Goal: Transaction & Acquisition: Purchase product/service

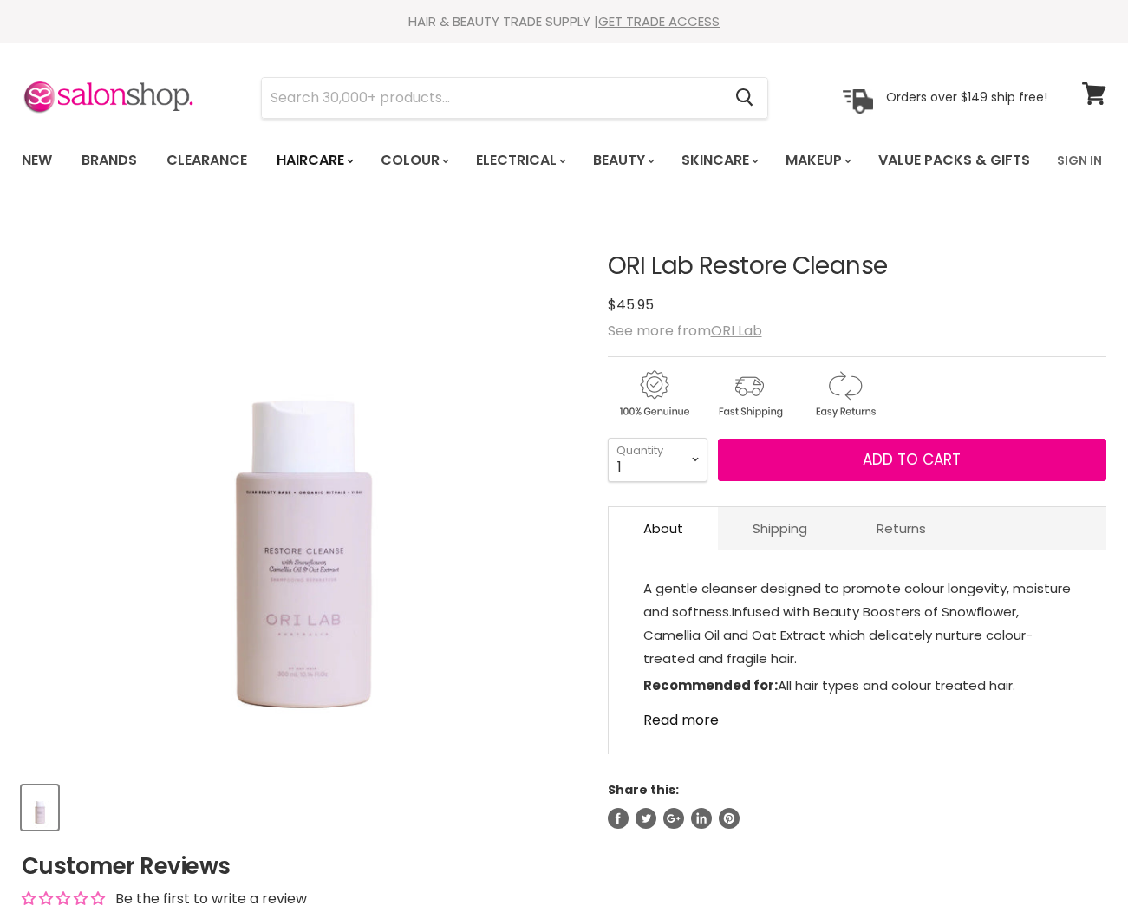
click at [315, 154] on link "Haircare" at bounding box center [314, 160] width 101 height 36
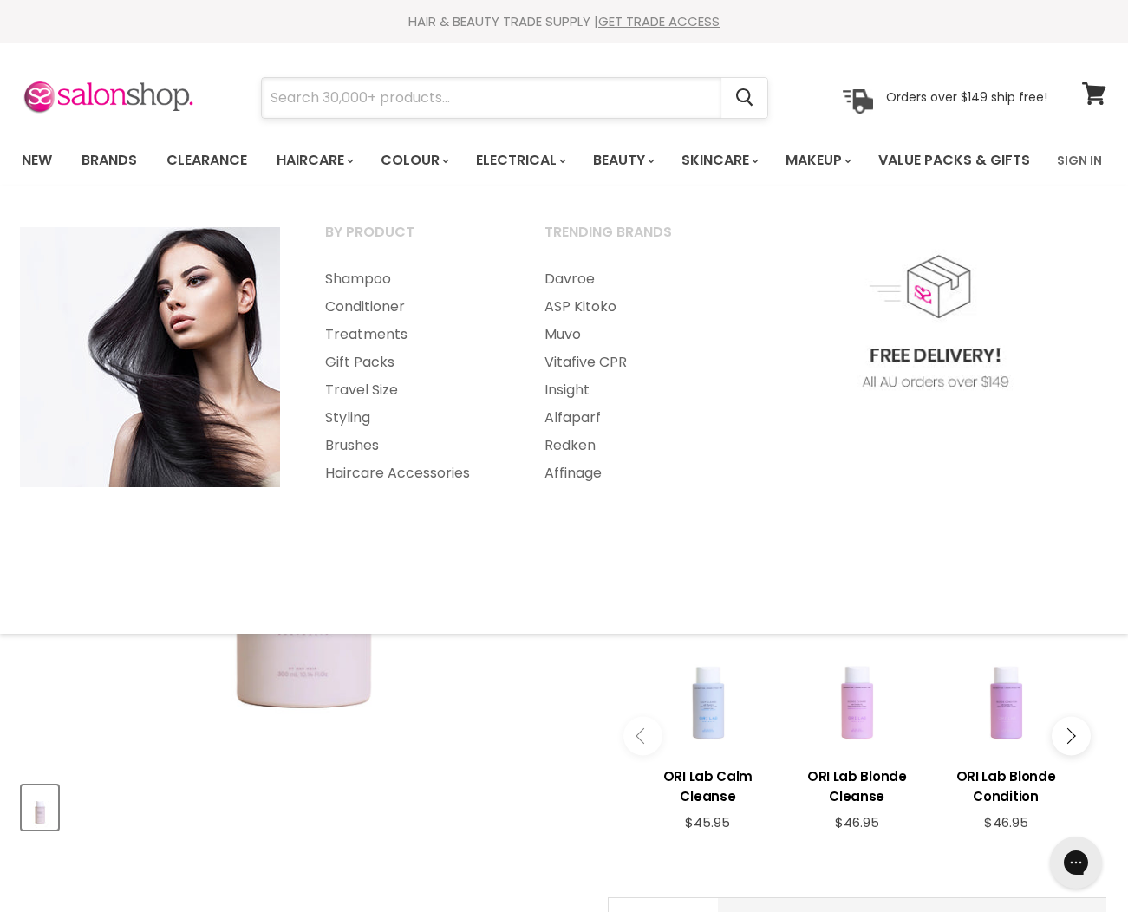
click at [335, 92] on input "Search" at bounding box center [492, 98] width 460 height 40
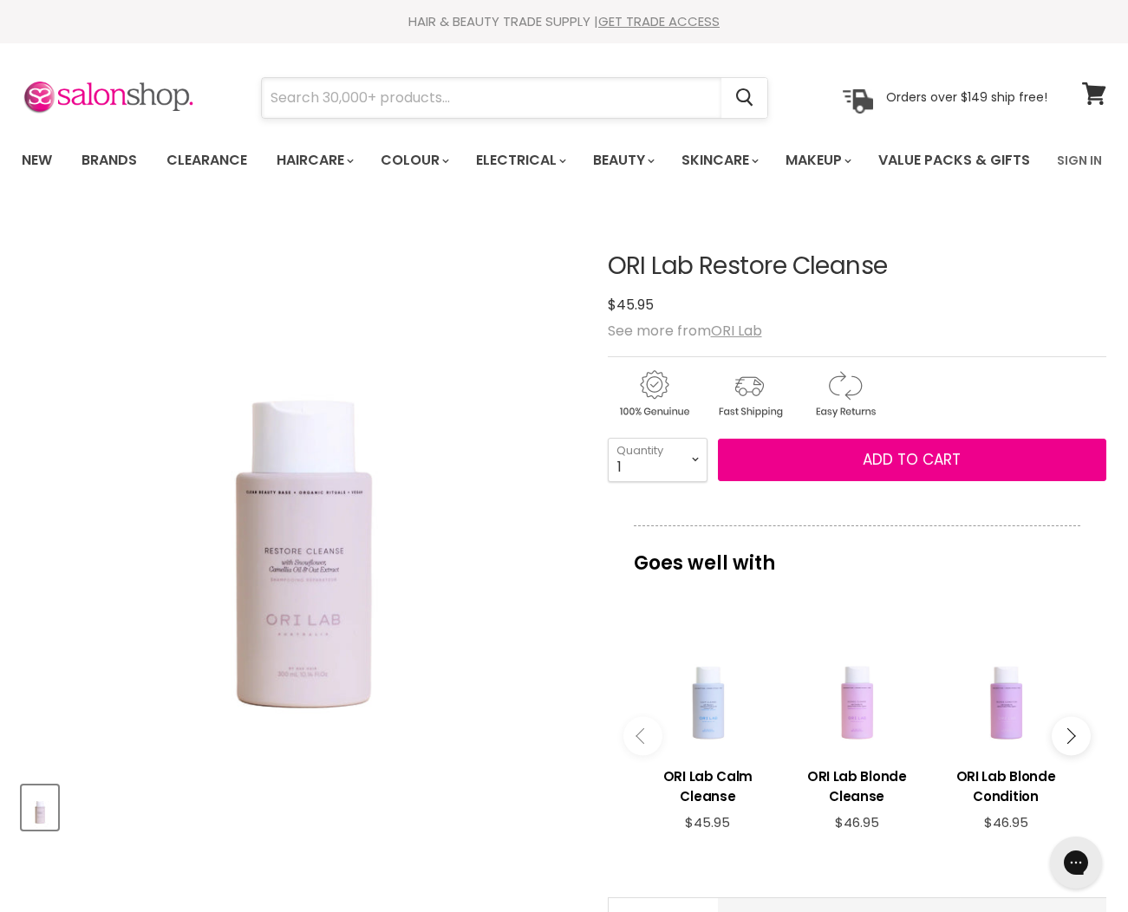
type input "d"
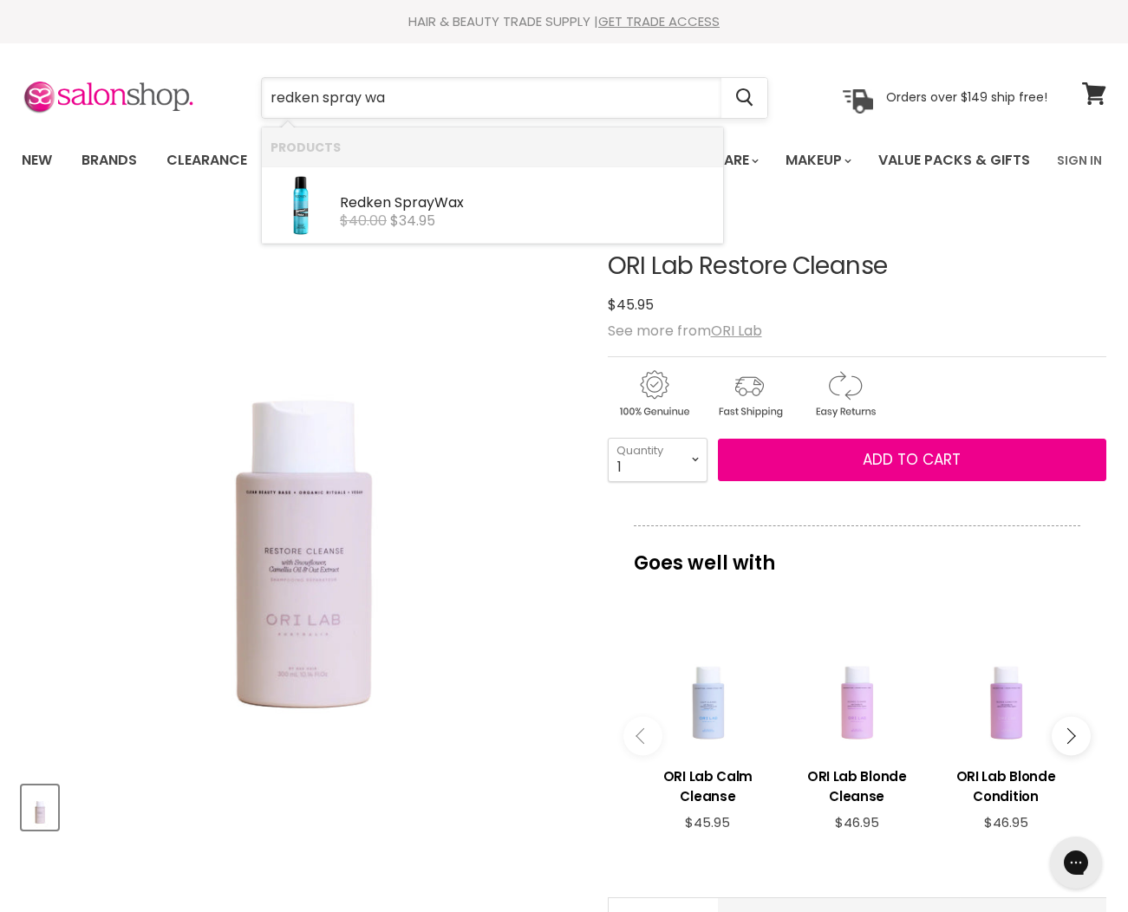
type input "redken spray wax"
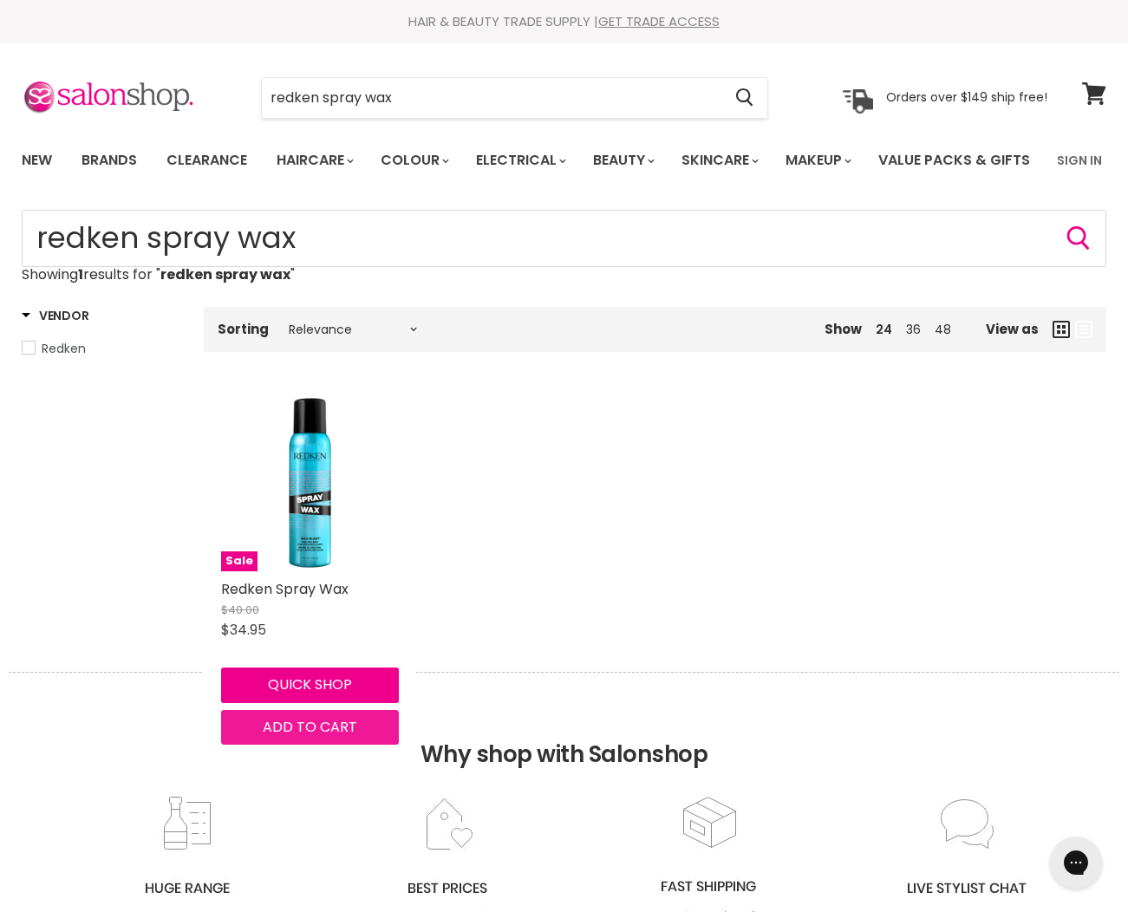
click at [301, 737] on span "Add to cart" at bounding box center [310, 727] width 95 height 20
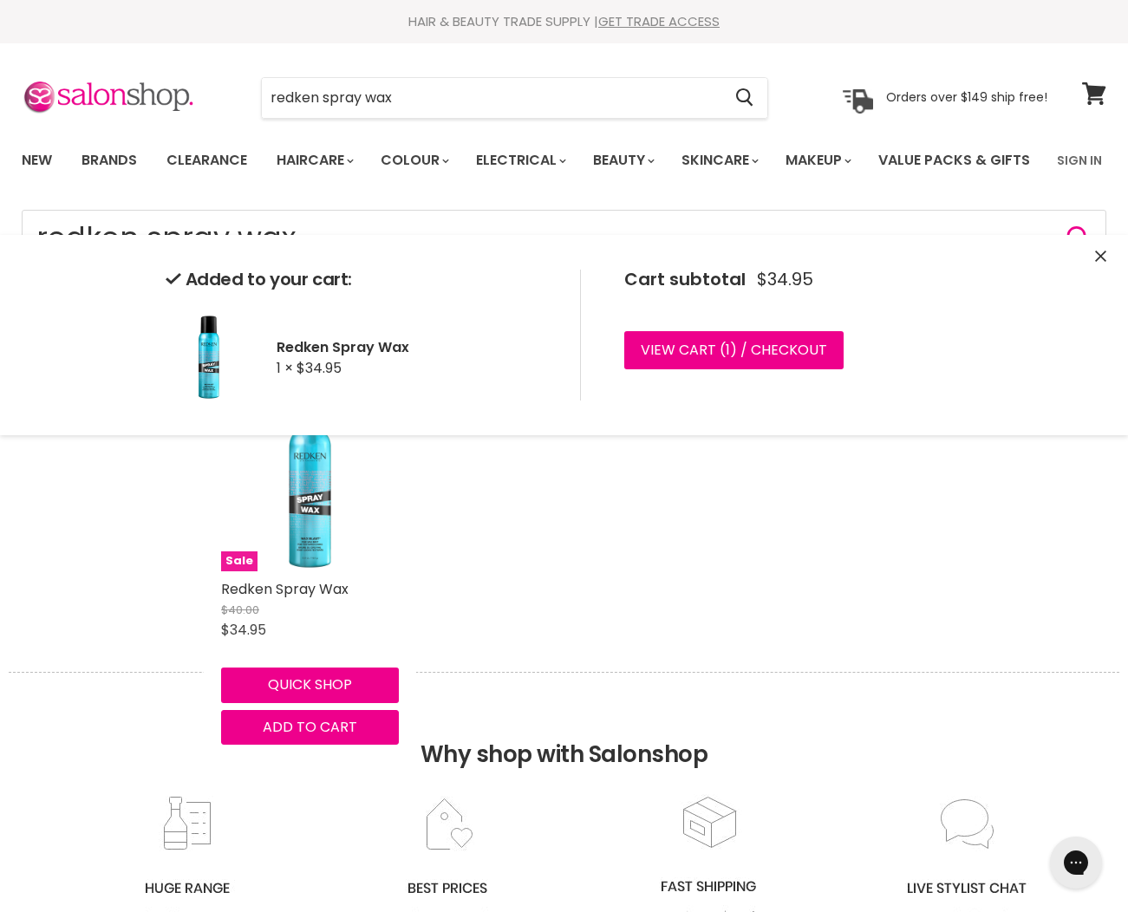
click at [295, 572] on img "Main content" at bounding box center [310, 483] width 178 height 178
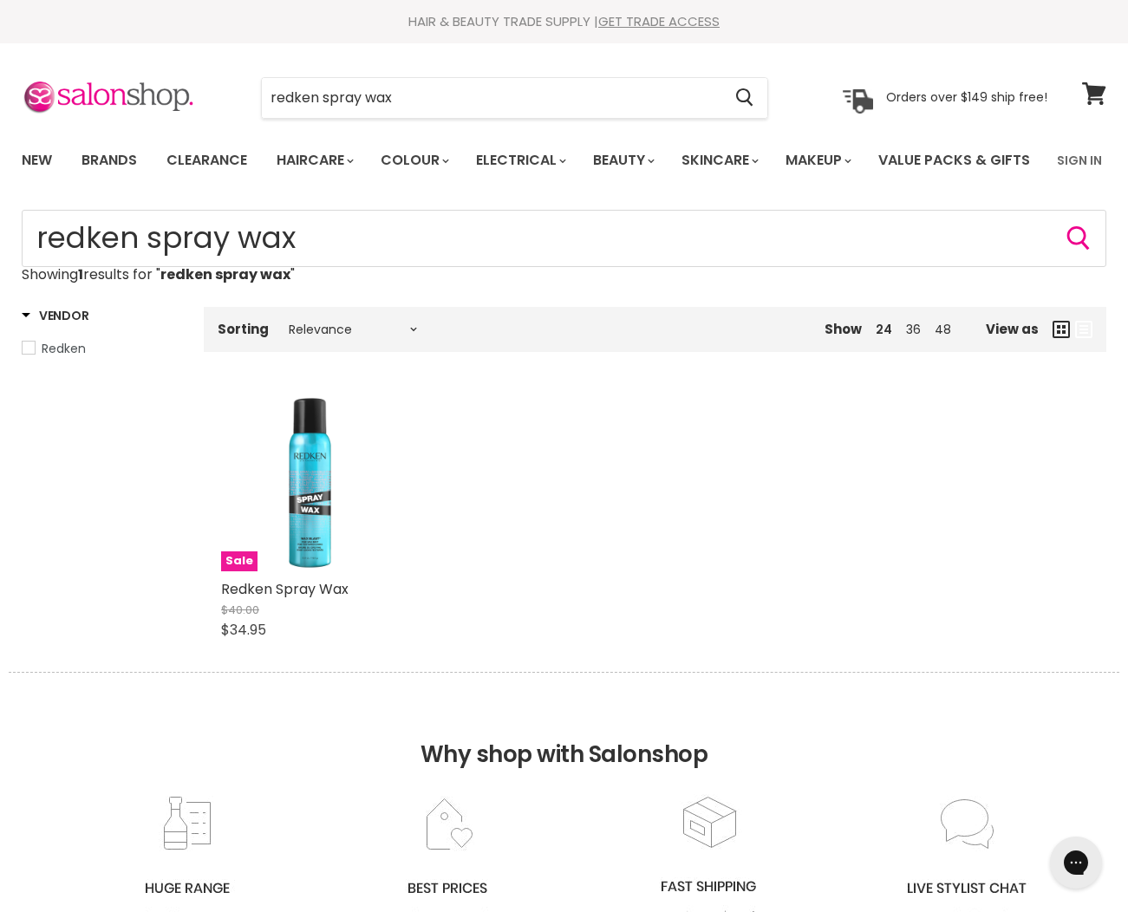
click at [295, 572] on img "Main content" at bounding box center [310, 483] width 178 height 178
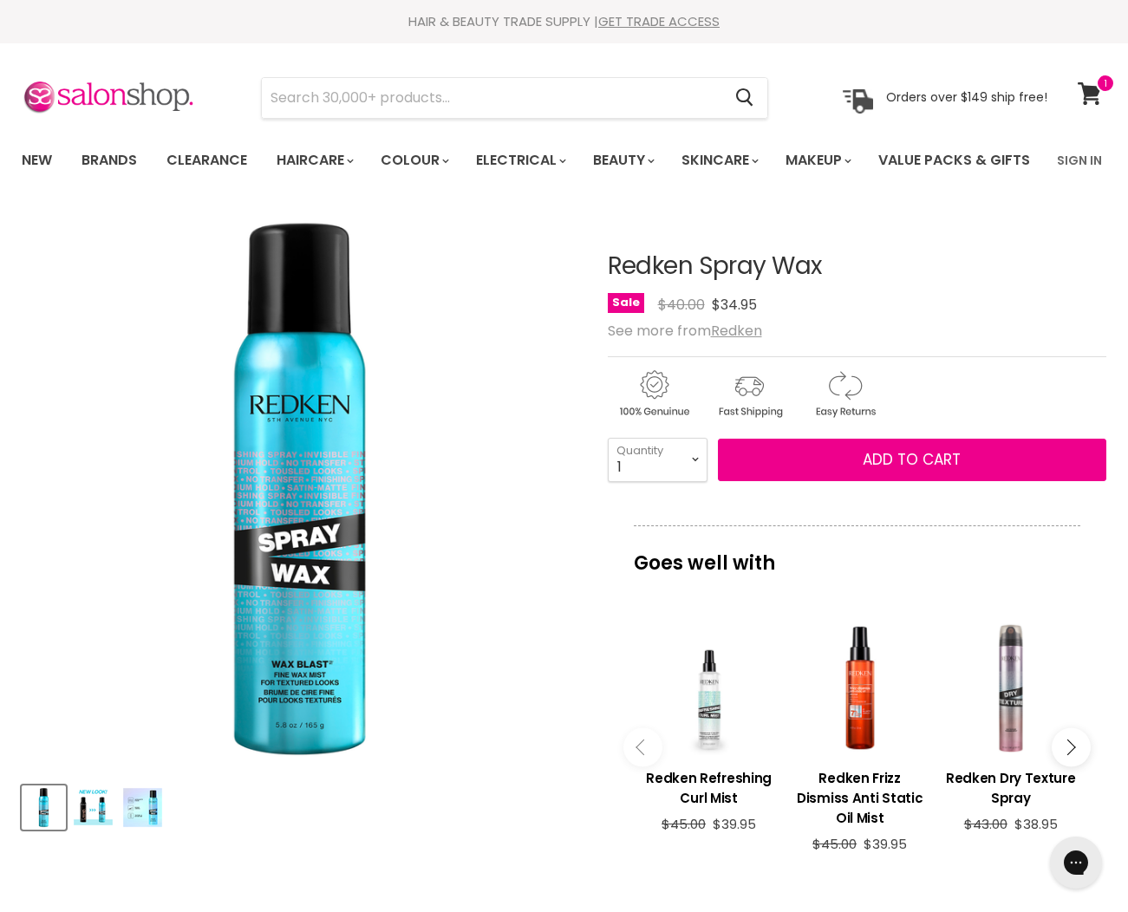
click at [1007, 733] on div "Main content" at bounding box center [1011, 689] width 134 height 134
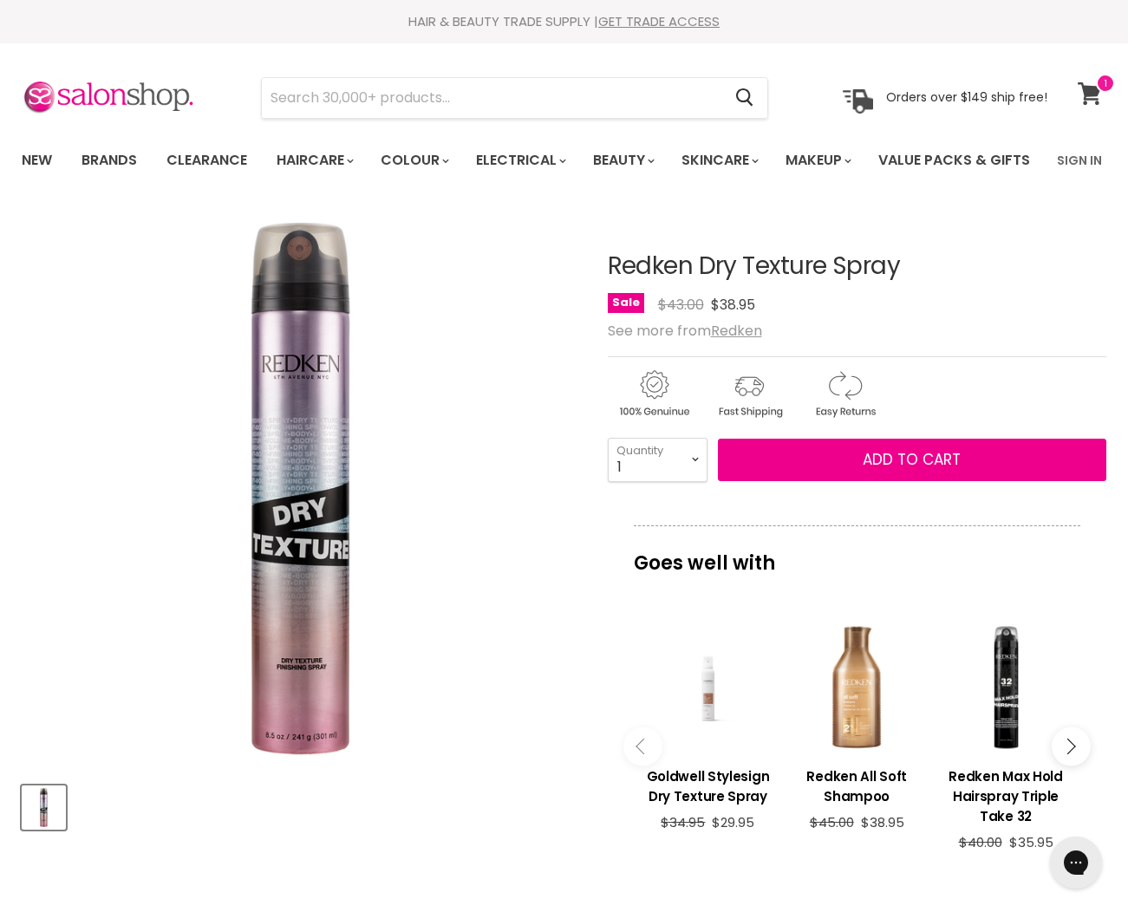
click at [1088, 83] on icon at bounding box center [1090, 93] width 24 height 23
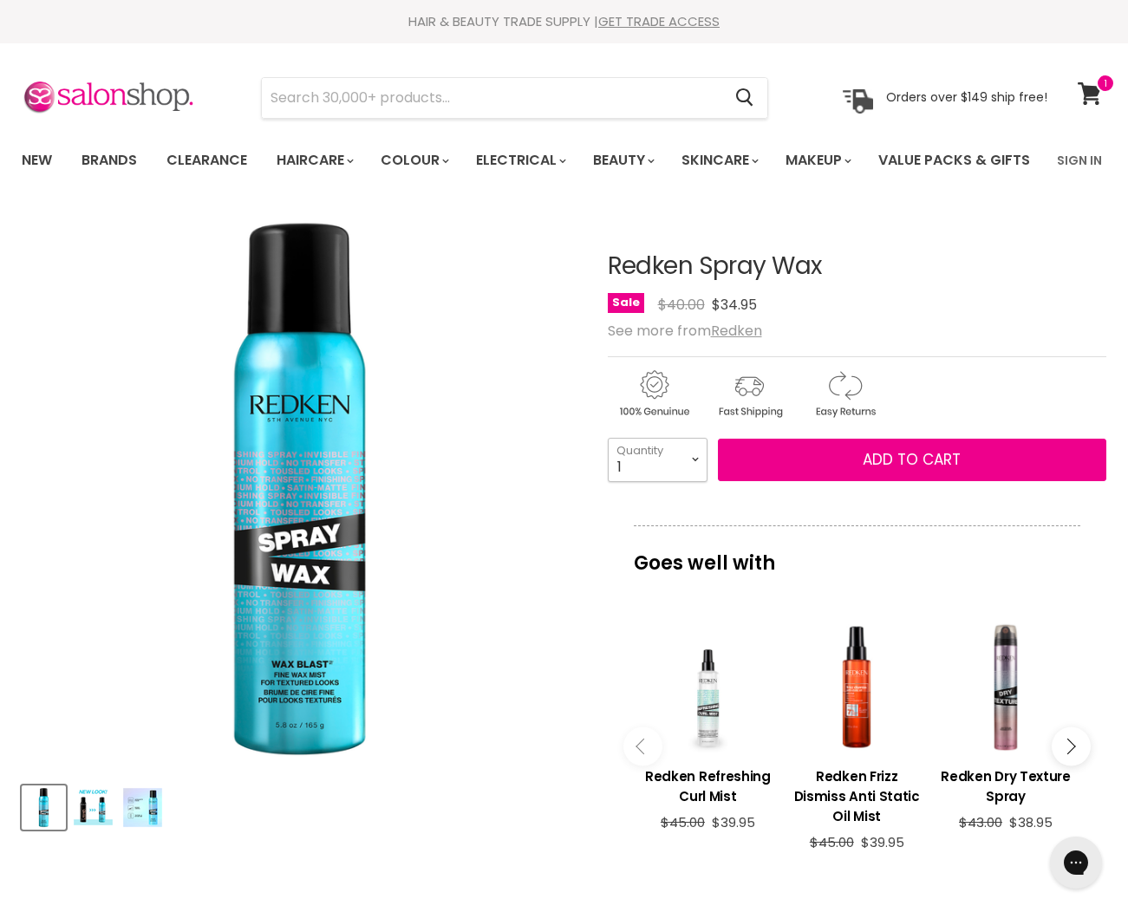
select select "4"
type input "4"
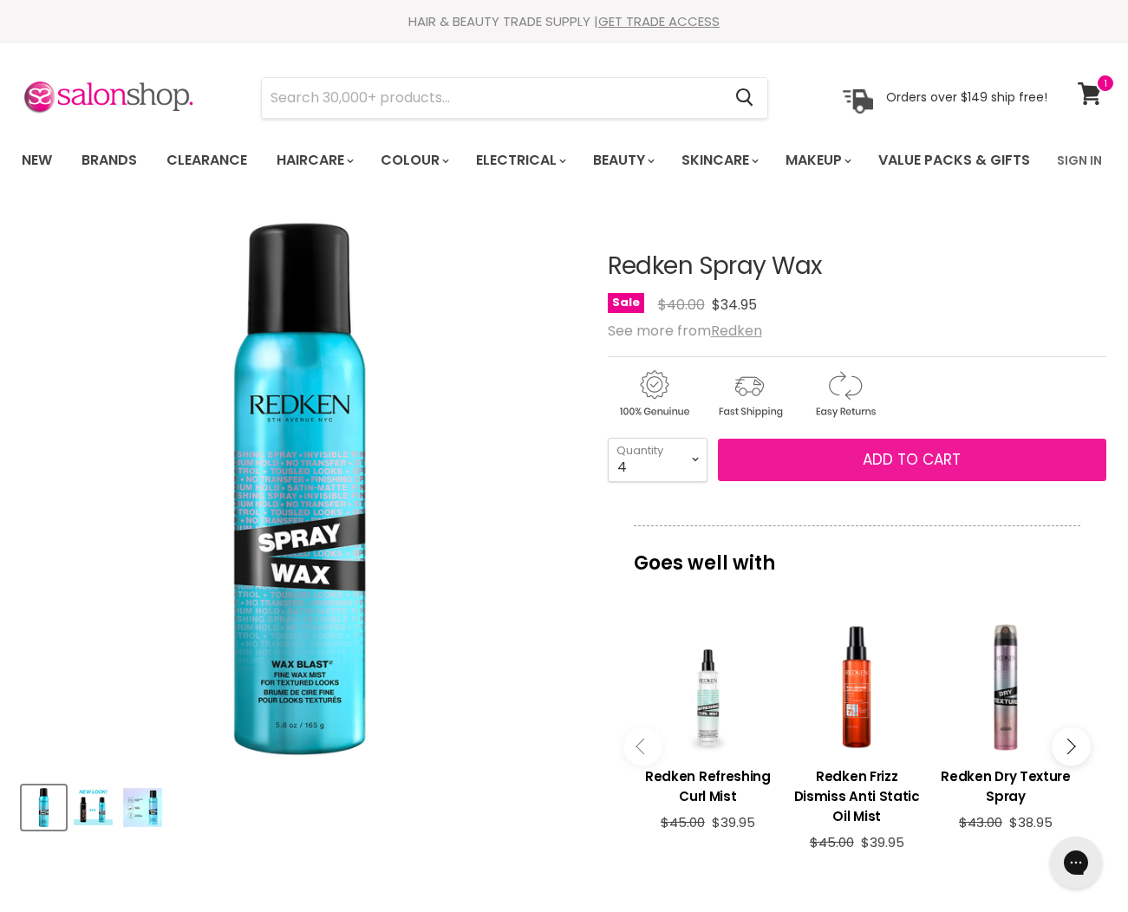
click at [822, 482] on button "Add to cart" at bounding box center [912, 460] width 389 height 43
click at [891, 470] on span "Add to cart" at bounding box center [912, 459] width 98 height 21
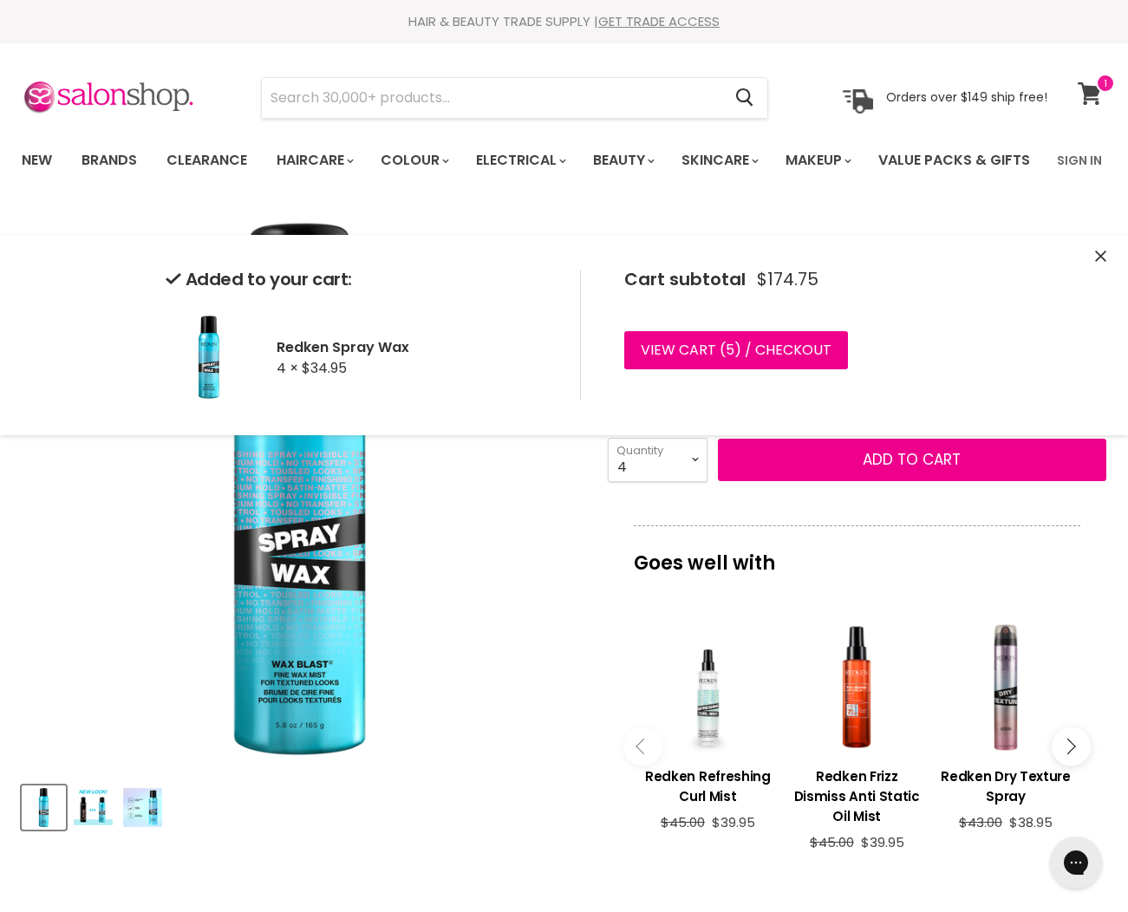
click at [1098, 87] on span at bounding box center [1105, 83] width 19 height 19
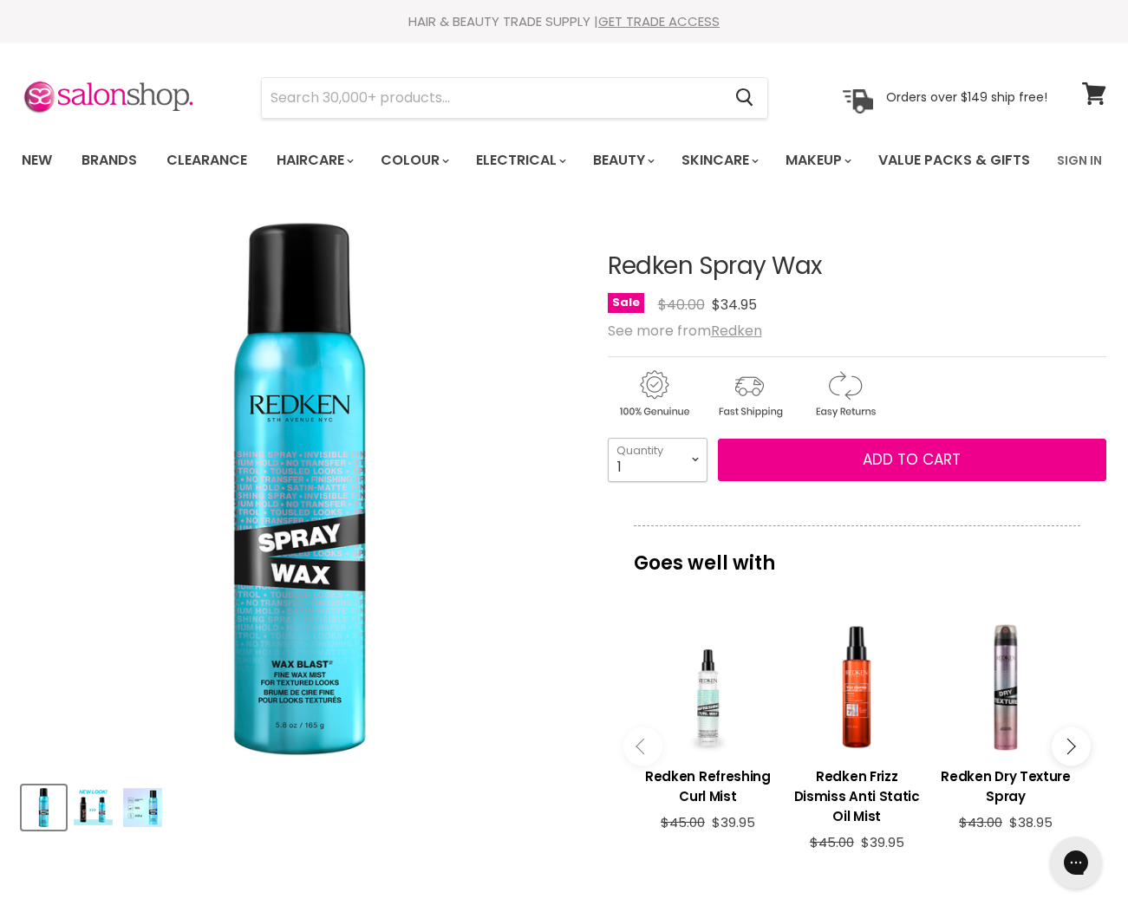
select select "4"
type input "4"
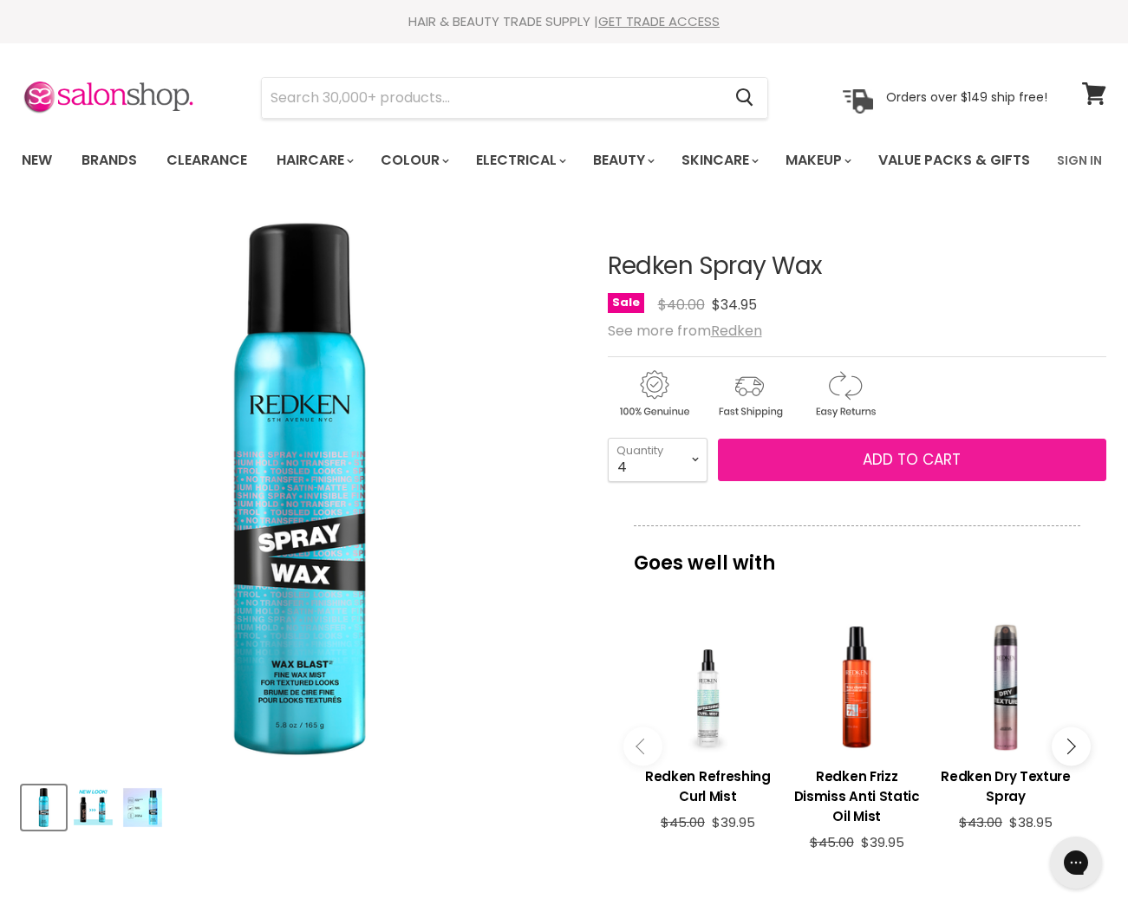
click at [838, 482] on button "Add to cart" at bounding box center [912, 460] width 389 height 43
click at [874, 470] on span "Add to cart" at bounding box center [912, 459] width 98 height 21
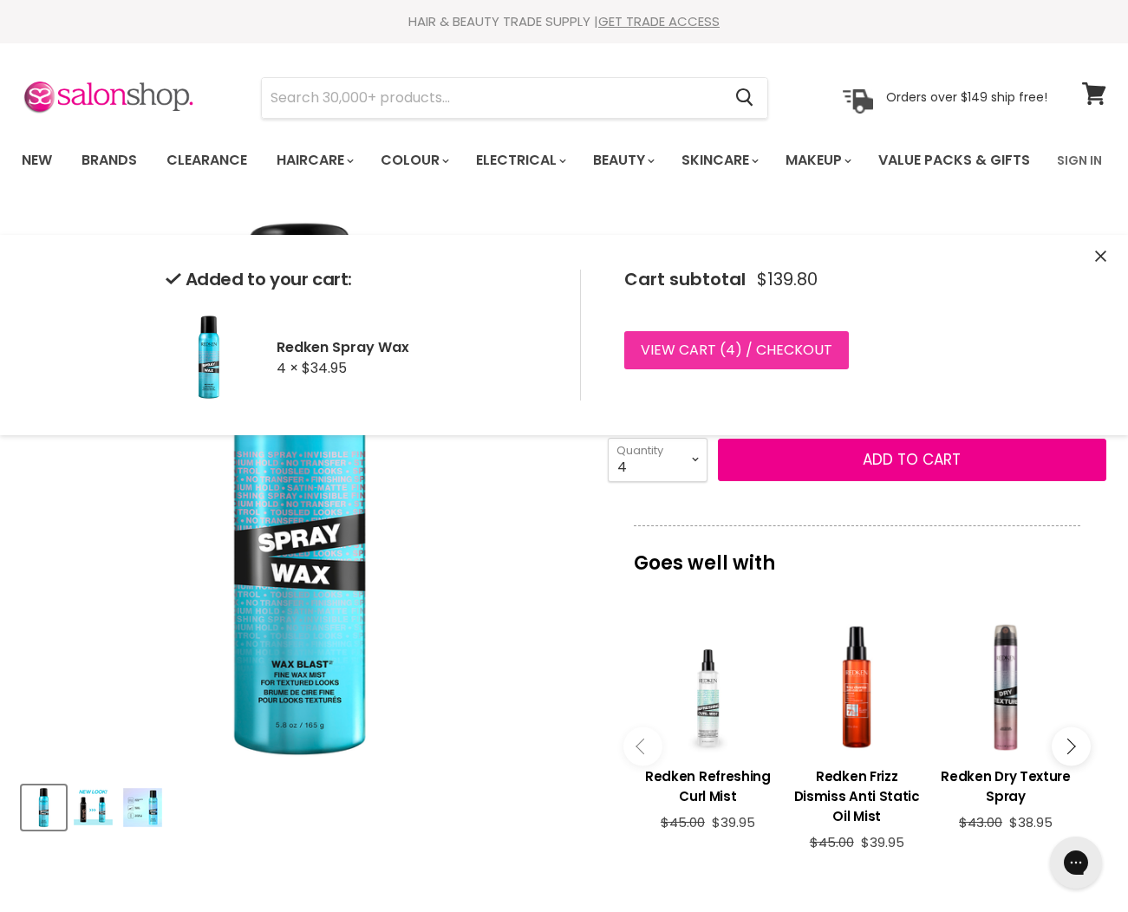
click at [746, 343] on link "View cart ( 4 ) / Checkout" at bounding box center [736, 350] width 225 height 38
